Goal: Information Seeking & Learning: Learn about a topic

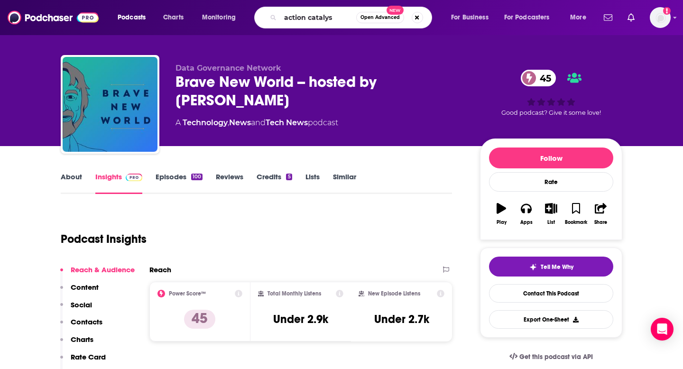
type input "action catalyst"
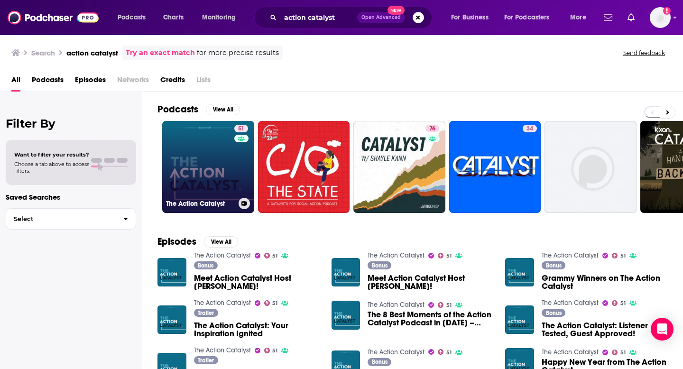
click at [205, 157] on link "51 The Action Catalyst" at bounding box center [208, 167] width 92 height 92
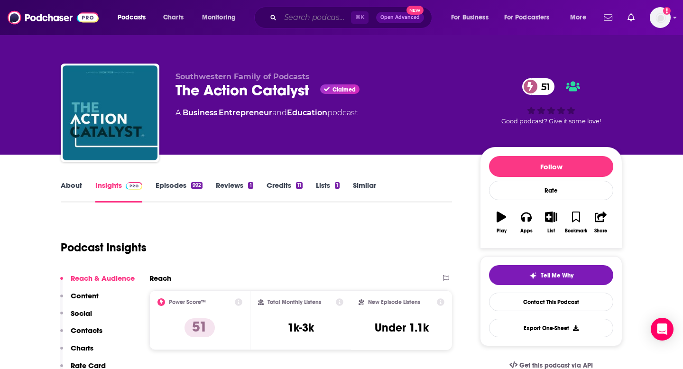
click at [312, 18] on input "Search podcasts, credits, & more..." at bounding box center [315, 17] width 71 height 15
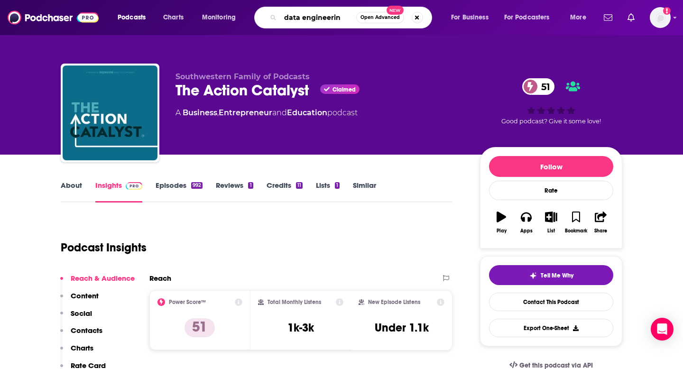
type input "data engineering"
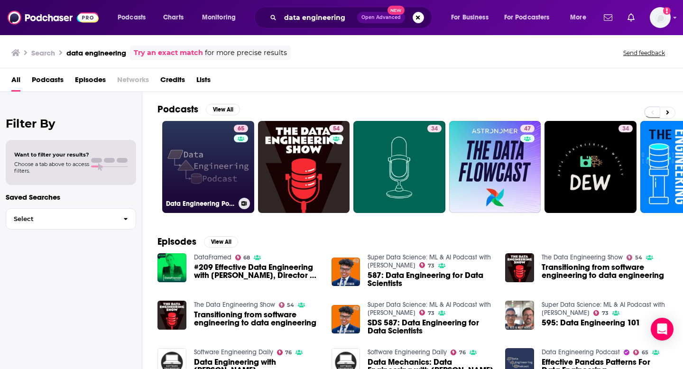
click at [184, 163] on link "65 Data Engineering Podcast" at bounding box center [208, 167] width 92 height 92
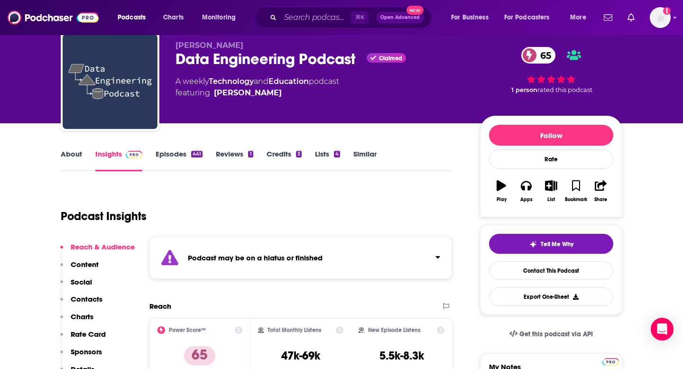
scroll to position [49, 0]
